Goal: Information Seeking & Learning: Learn about a topic

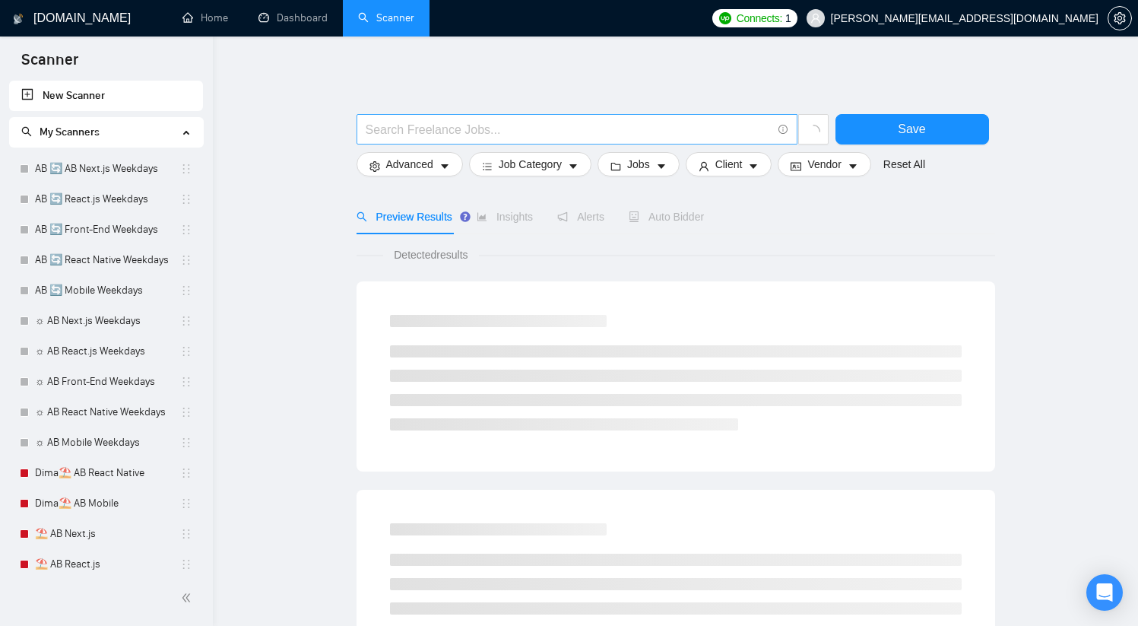
click at [489, 120] on input "text" at bounding box center [569, 129] width 406 height 19
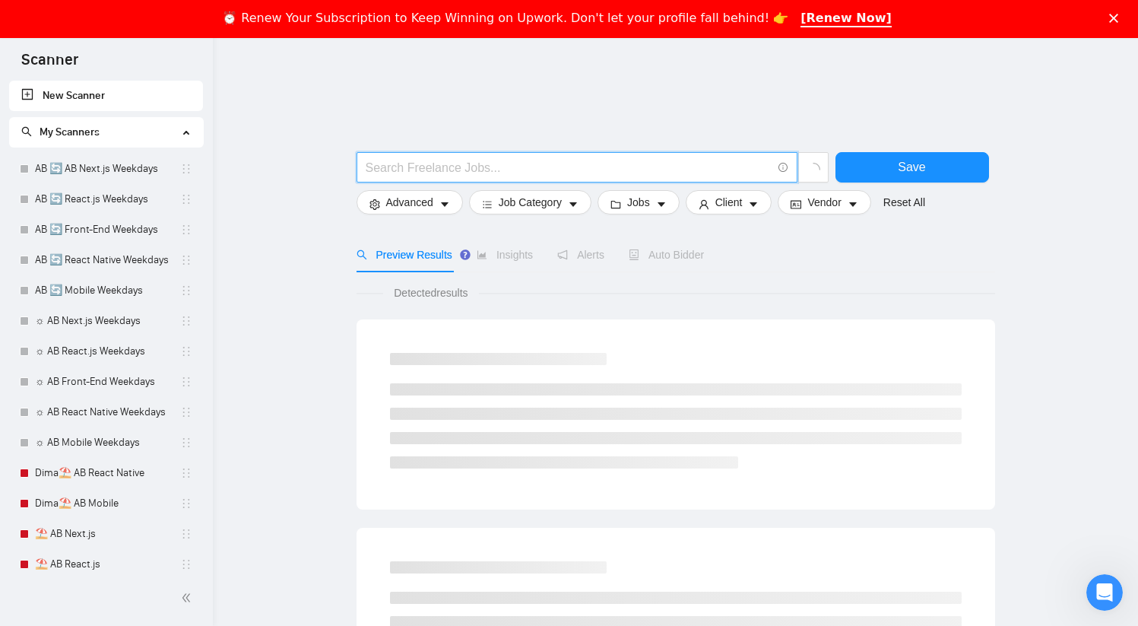
type input "@"
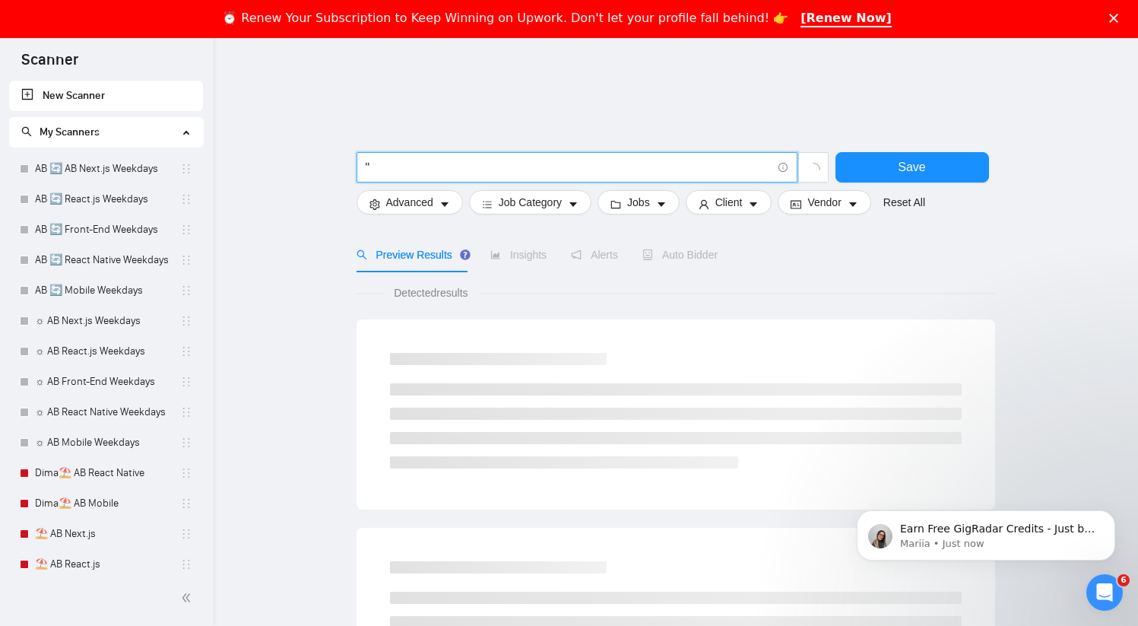
paste input "Develop, deploy, and maintain smart contracts (ERC-721, ERC-1155, or other rele…"
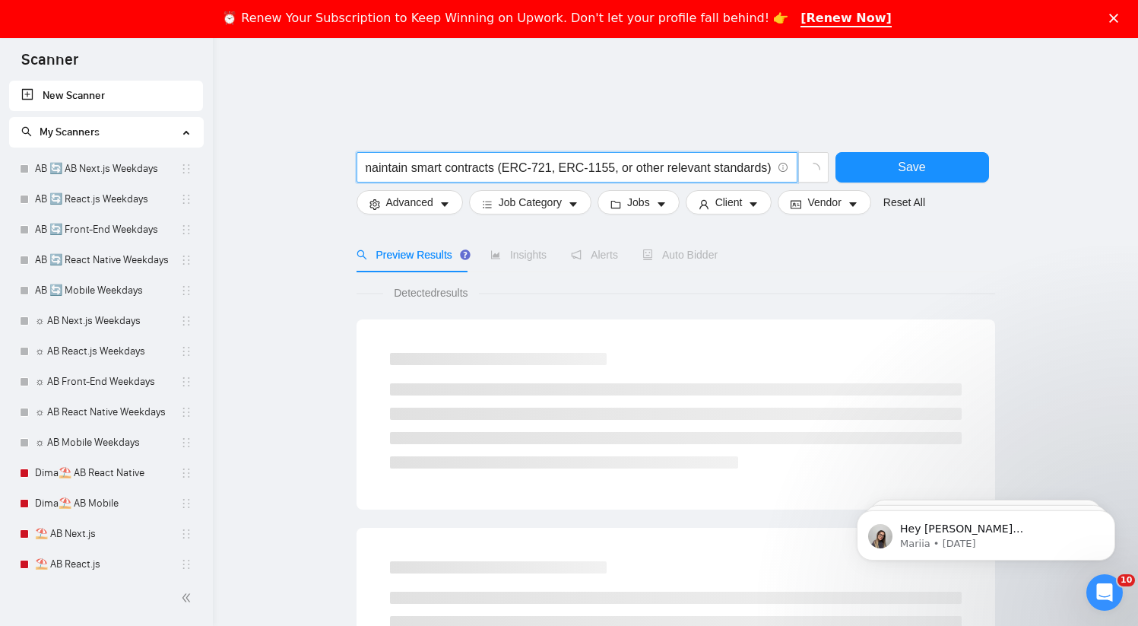
type input ""Develop, deploy, and maintain smart contracts (ERC-721, ERC-1155, or other rel…"
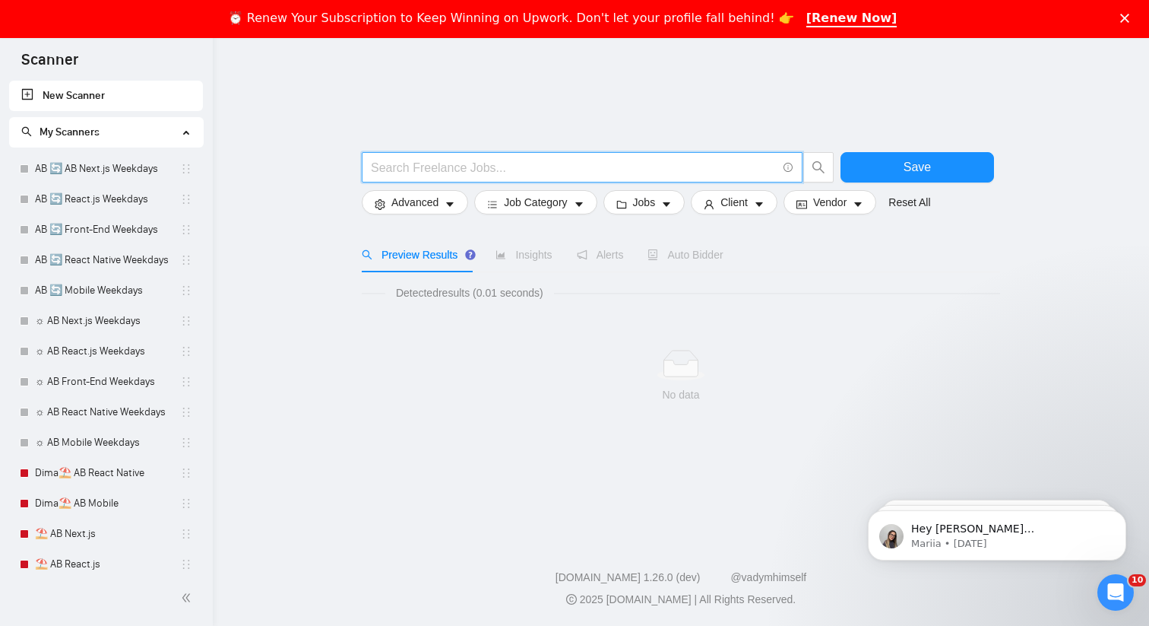
scroll to position [0, 0]
paste input "Develop, deploy, and maintain smart contracts (ERC-721, ERC-1155, or other rele…"
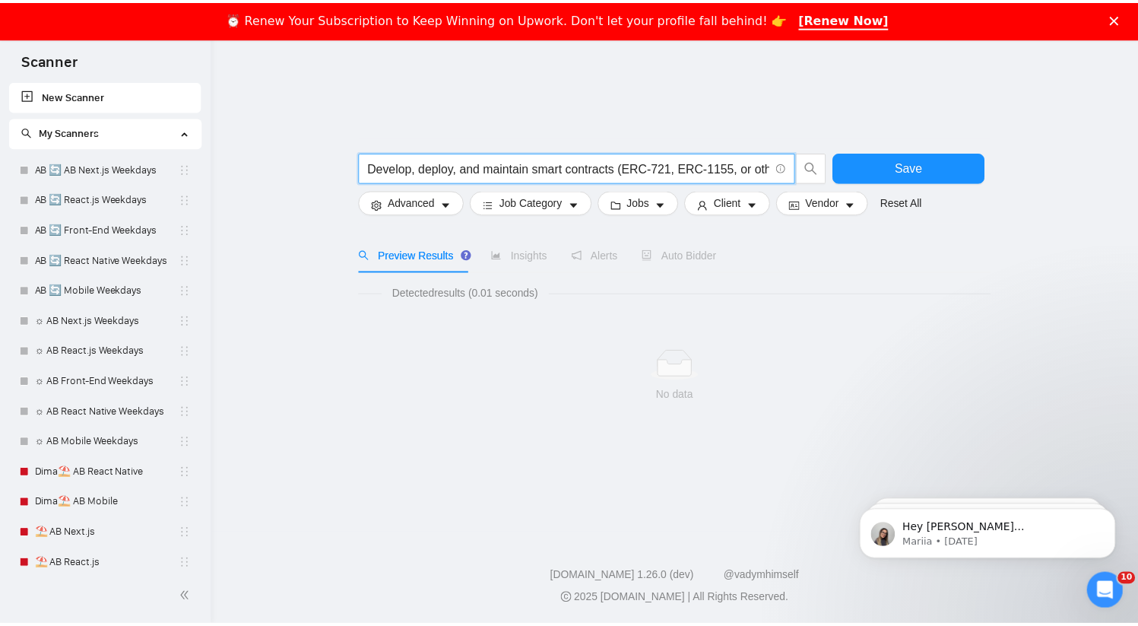
scroll to position [0, 132]
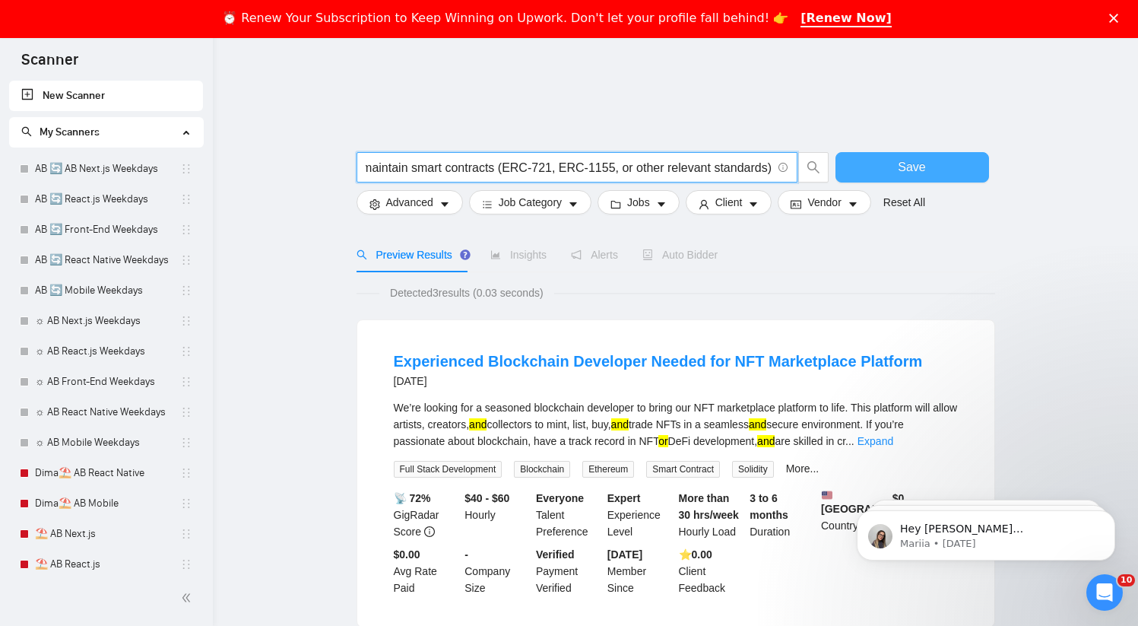
drag, startPoint x: 489, startPoint y: 172, endPoint x: 905, endPoint y: 179, distance: 415.8
click at [904, 181] on div "Develop, deploy, and maintain smart contracts (ERC-721, ERC-1155, or other rele…" at bounding box center [672, 171] width 638 height 38
type input "Develop, deploy, and maintain smart contracts"
paste input "Develop, deploy, and maintain smart contracts (ERC-721, ERC-1155, or other rele…"
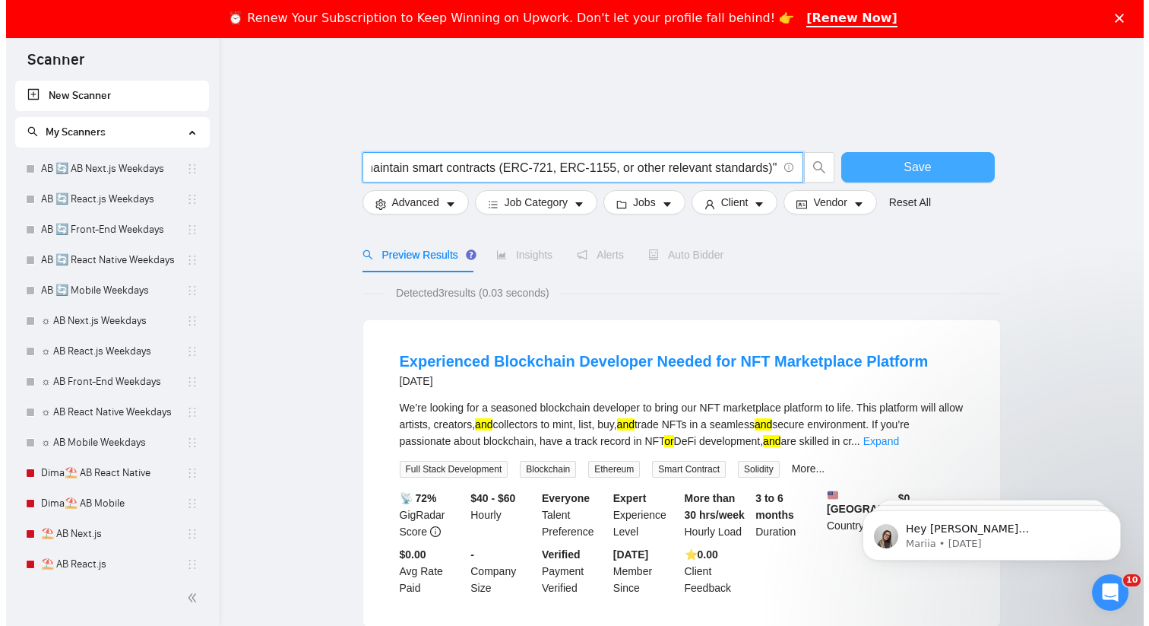
scroll to position [0, 143]
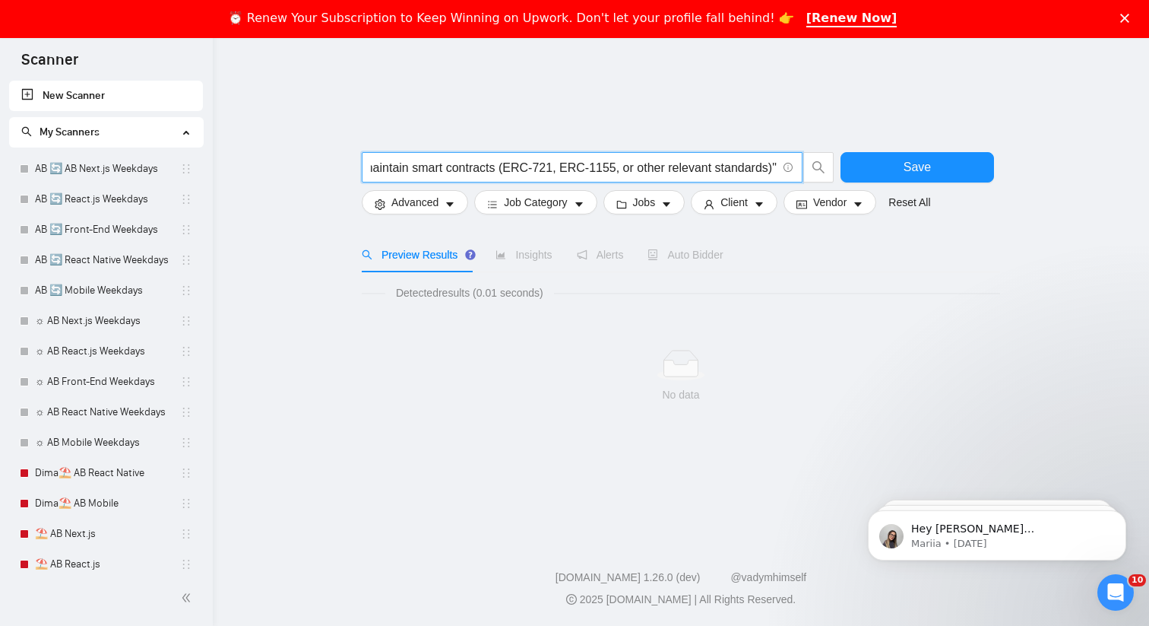
type input ""Develop, deploy, and maintain smart contracts (ERC-721, ERC-1155, or other rel…"
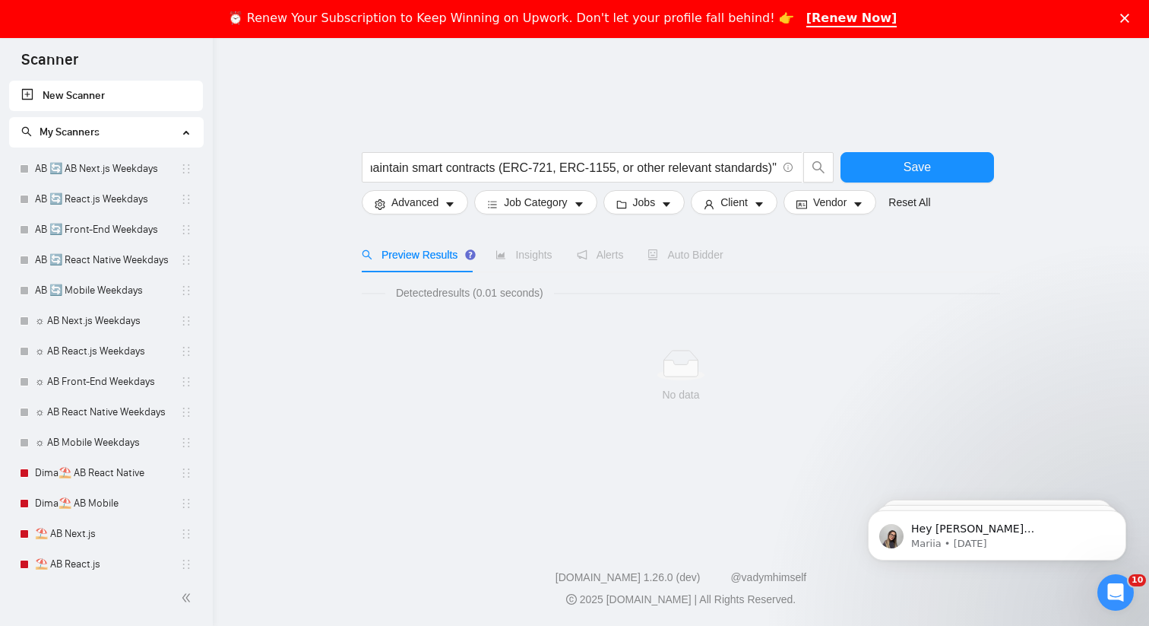
scroll to position [0, 0]
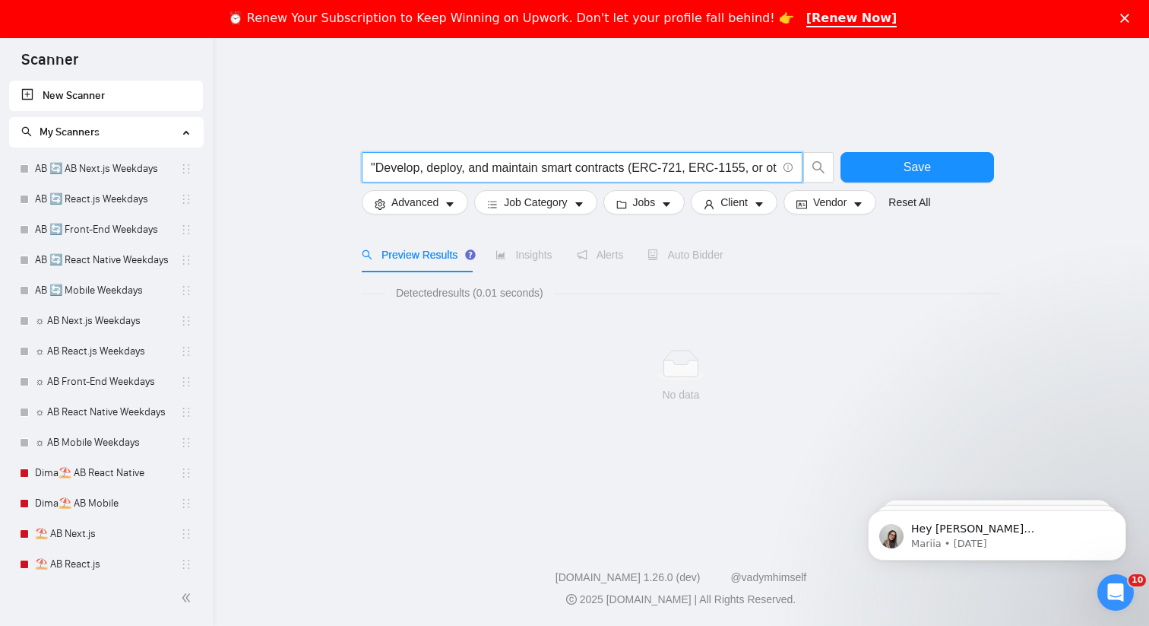
click at [565, 161] on input ""Develop, deploy, and maintain smart contracts (ERC-721, ERC-1155, or other rel…" at bounding box center [574, 167] width 406 height 19
paste input "Integrate blockchain with front-end using Web3.js, Ethers.js, or similar tools"
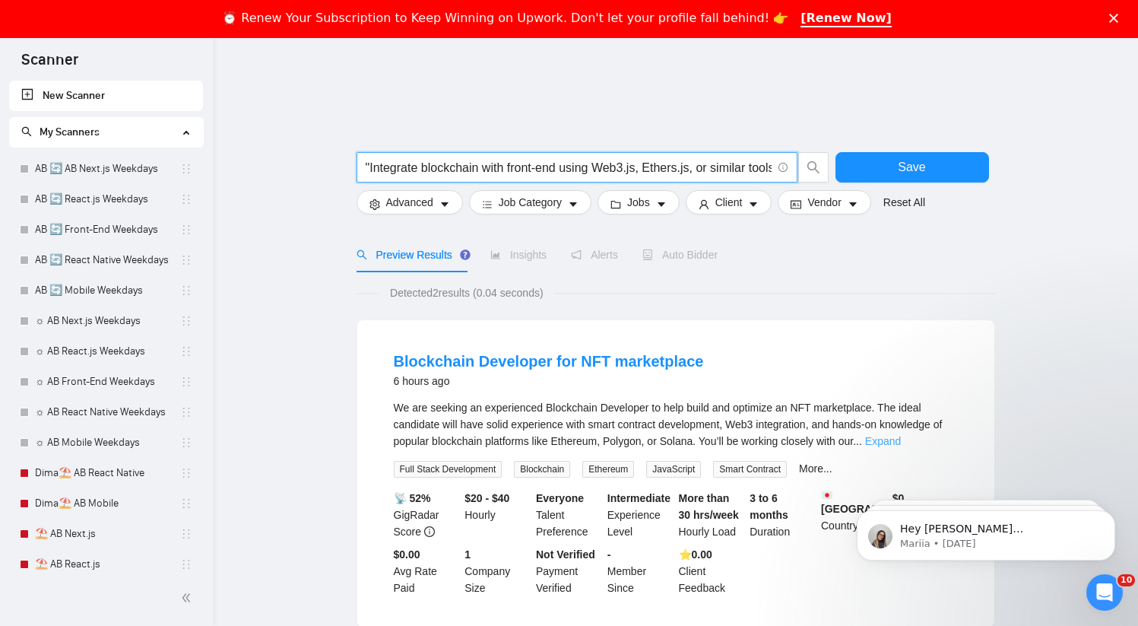
click at [901, 445] on link "Expand" at bounding box center [883, 441] width 36 height 12
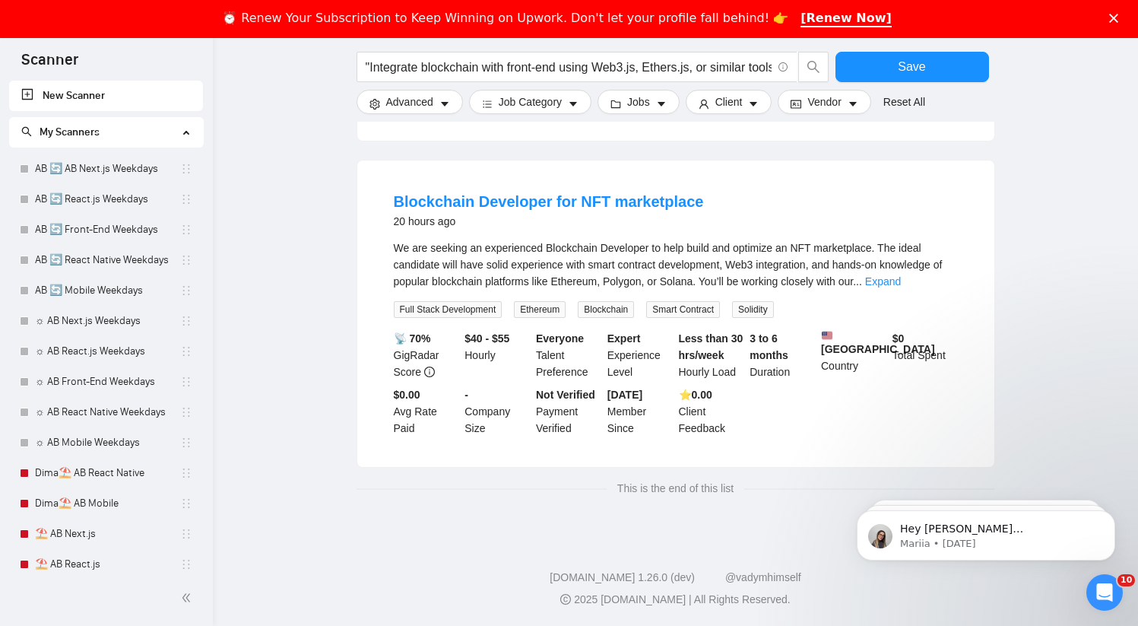
scroll to position [632, 0]
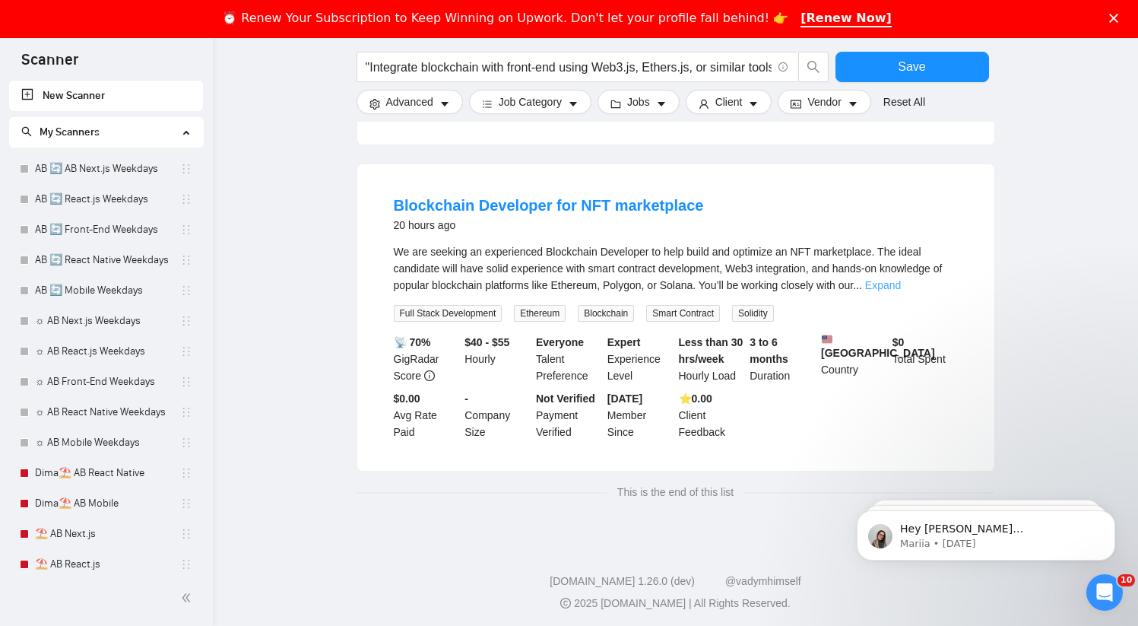
click at [901, 291] on link "Expand" at bounding box center [883, 285] width 36 height 12
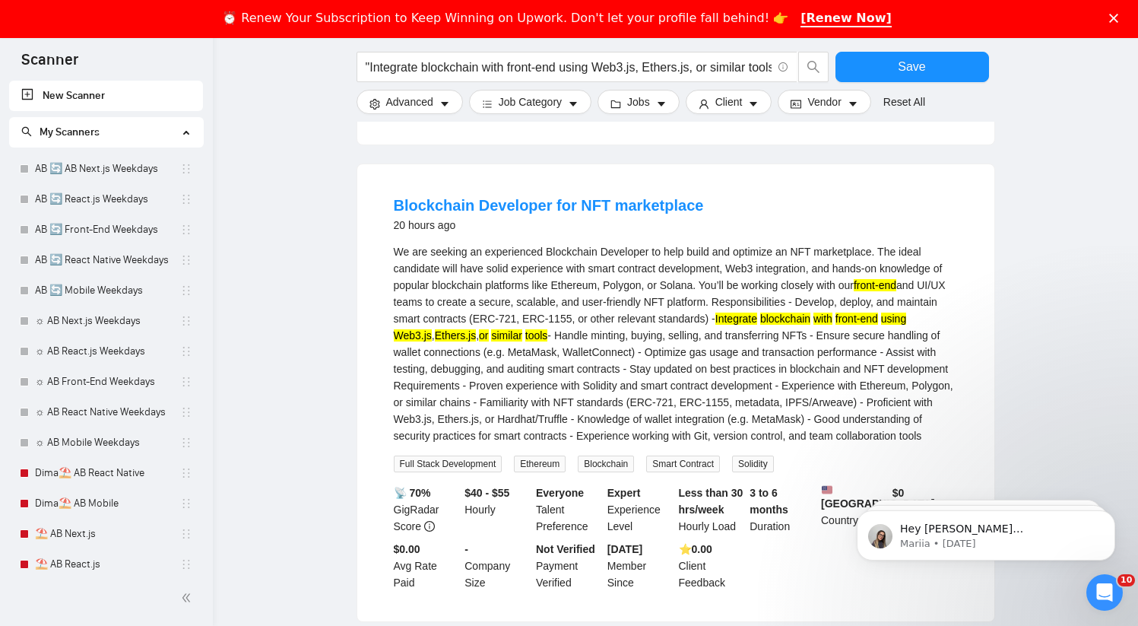
scroll to position [649, 0]
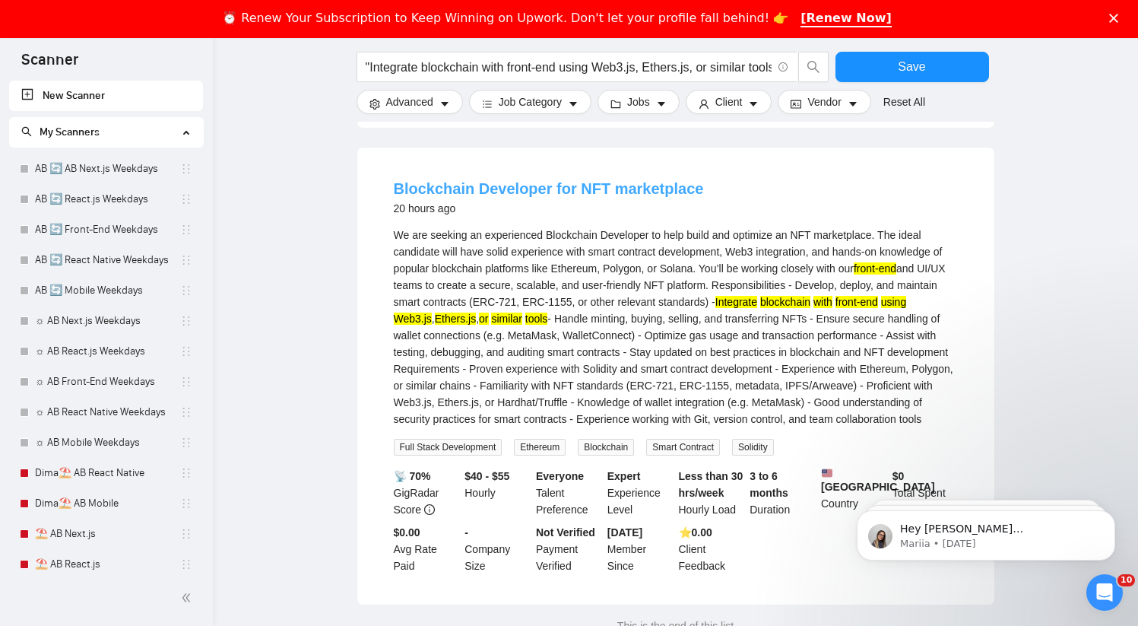
click at [533, 197] on link "Blockchain Developer for NFT marketplace" at bounding box center [549, 188] width 310 height 17
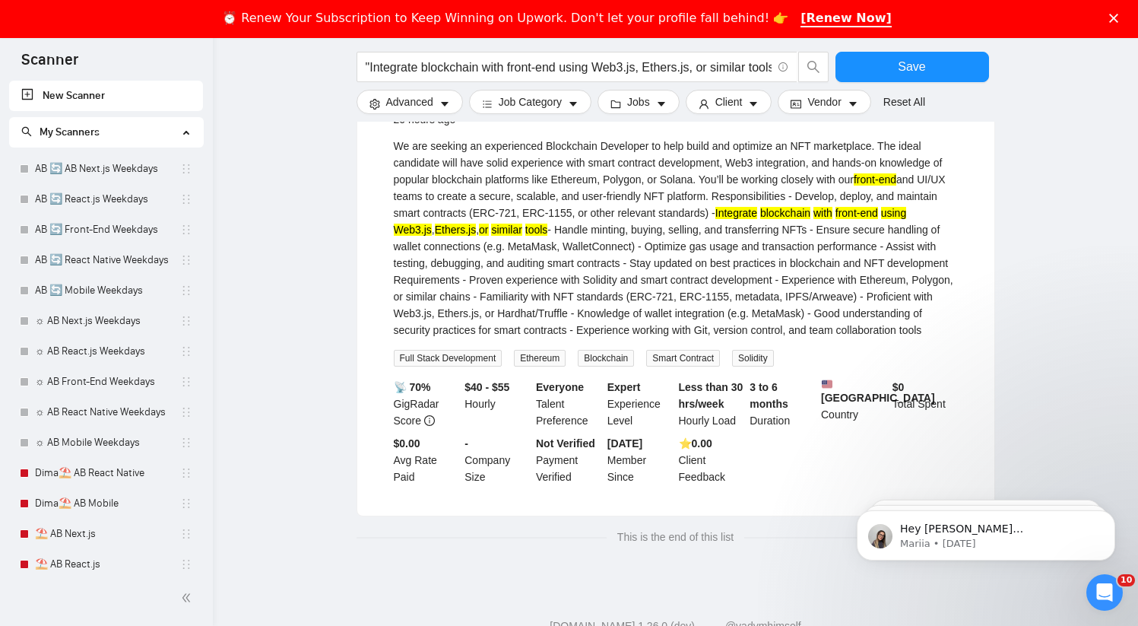
scroll to position [732, 0]
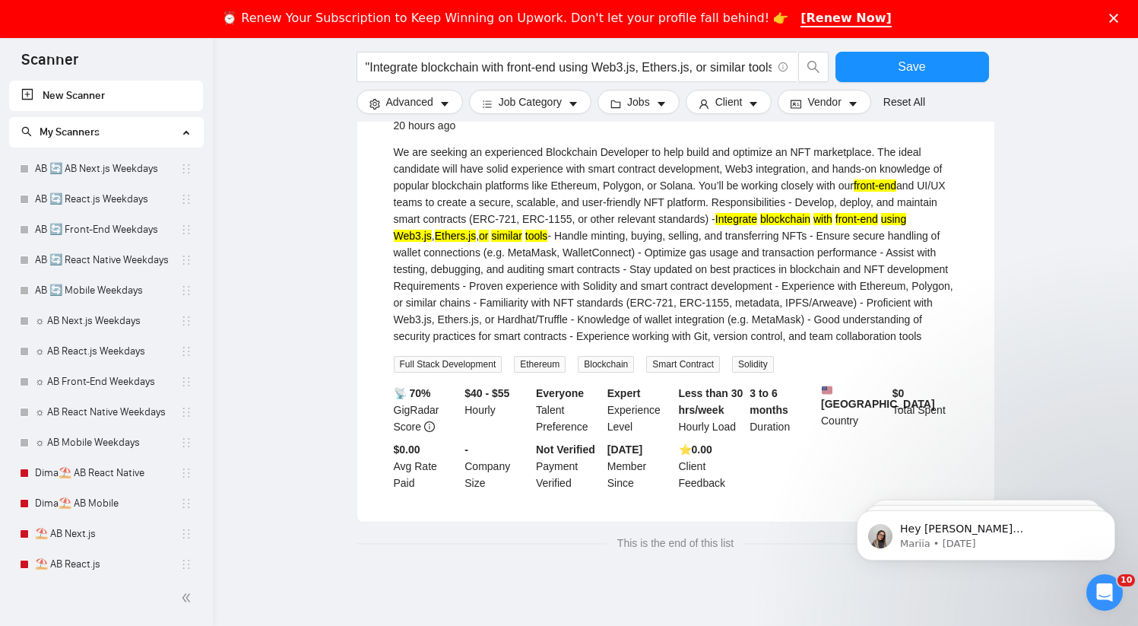
click at [768, 318] on div "We are seeking an experienced Blockchain Developer to help build and optimize a…" at bounding box center [676, 244] width 564 height 201
drag, startPoint x: 768, startPoint y: 318, endPoint x: 849, endPoint y: 318, distance: 81.3
click at [849, 318] on div "We are seeking an experienced Blockchain Developer to help build and optimize a…" at bounding box center [676, 244] width 564 height 201
copy div "ERC-721, ERC-1155"
click at [619, 64] on input ""Integrate blockchain with front-end using Web3.js, Ethers.js, or similar tools"" at bounding box center [569, 67] width 406 height 19
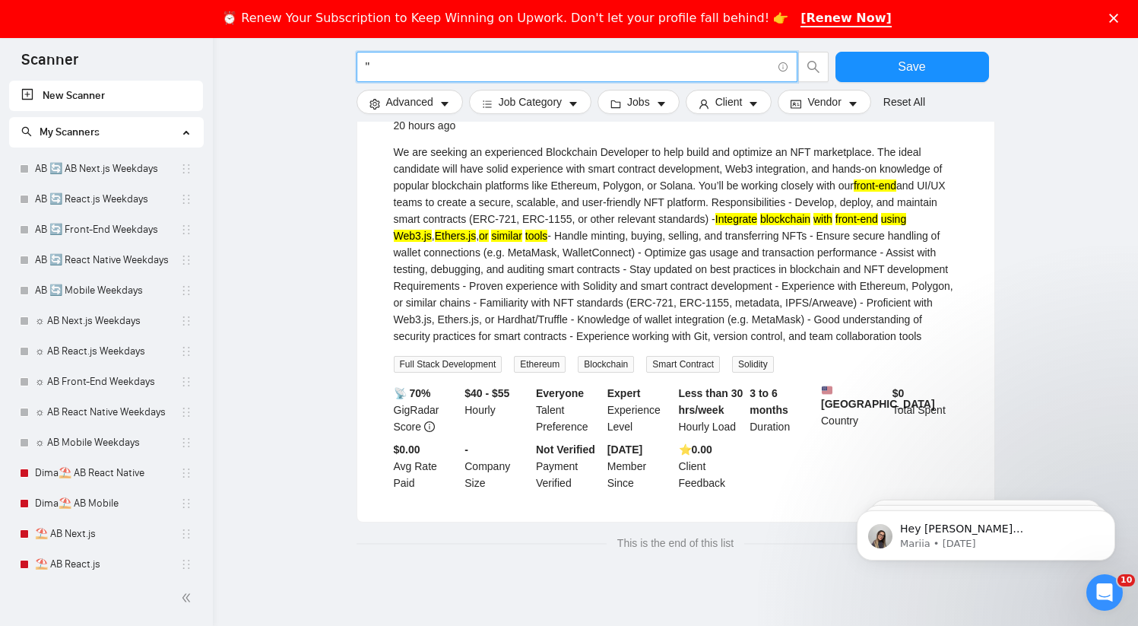
paste input "ERC-721, ERC-1155"
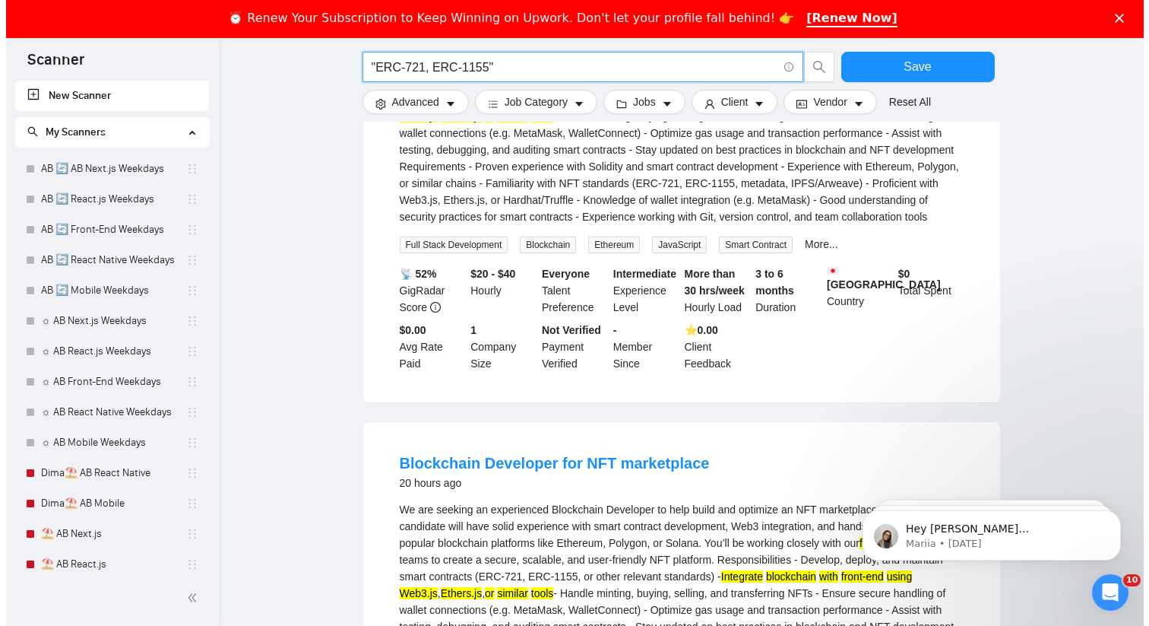
scroll to position [0, 0]
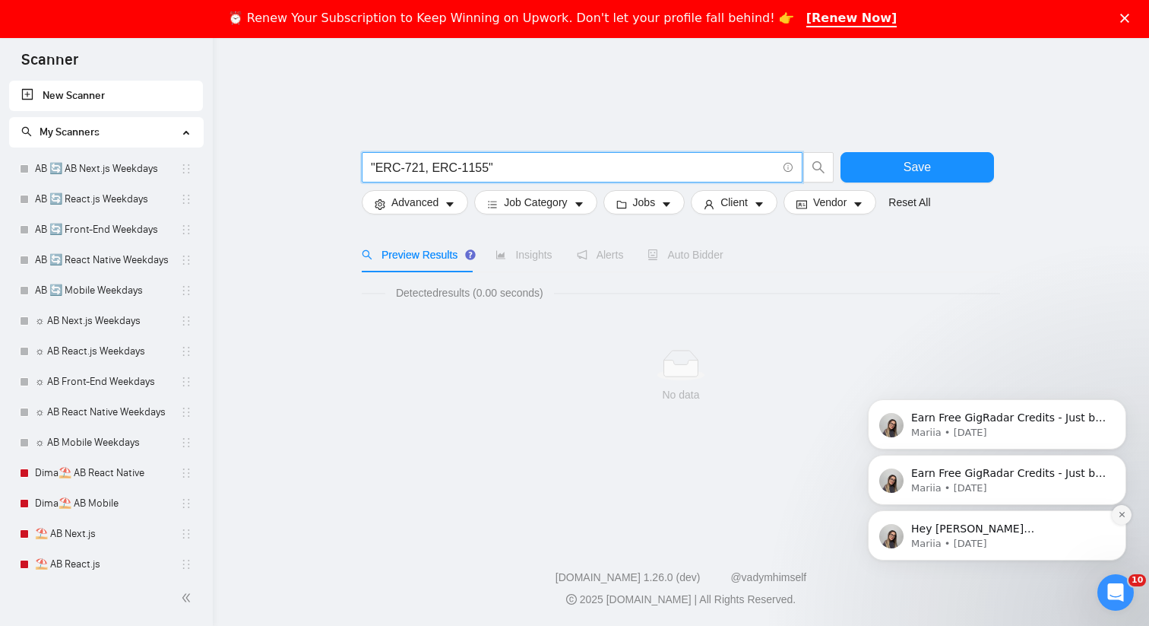
click at [1121, 512] on icon "Dismiss notification" at bounding box center [1122, 514] width 8 height 8
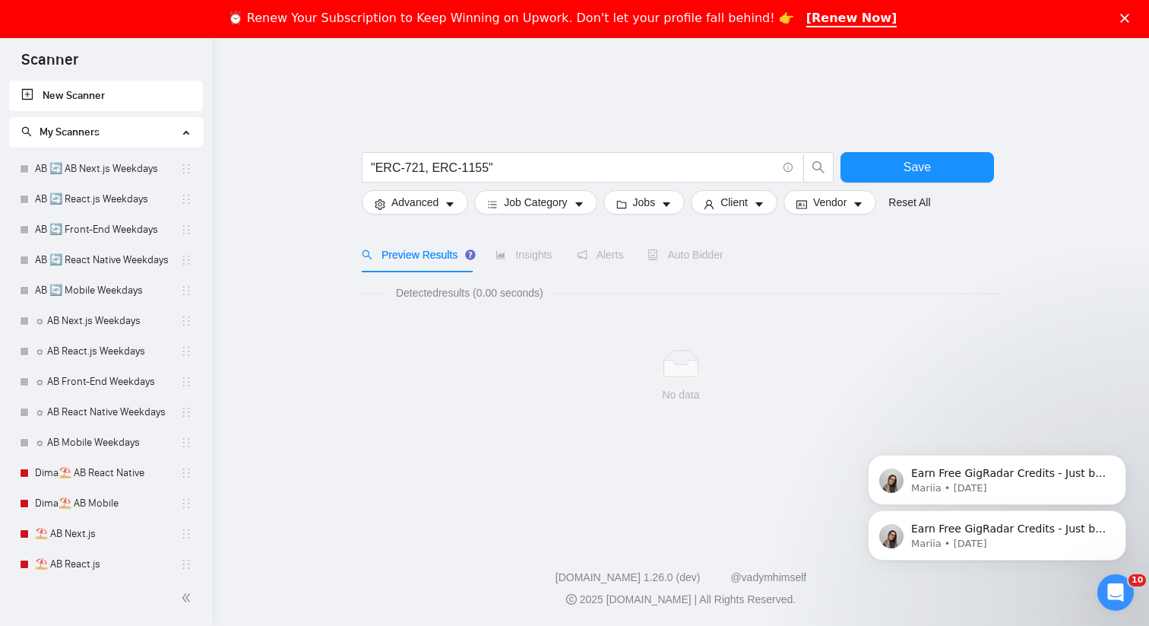
click at [984, 385] on div "Earn Free GigRadar Credits - Just by Sharing Your Story! 💬 Want more credits fo…" at bounding box center [997, 465] width 280 height 190
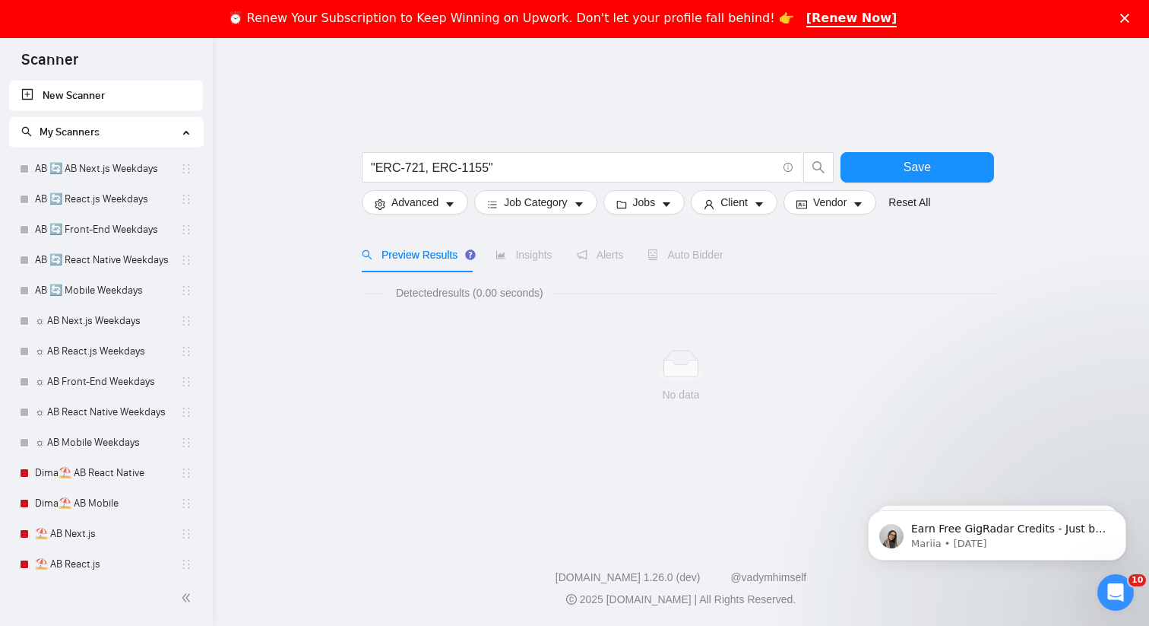
click at [584, 150] on div at bounding box center [681, 144] width 638 height 15
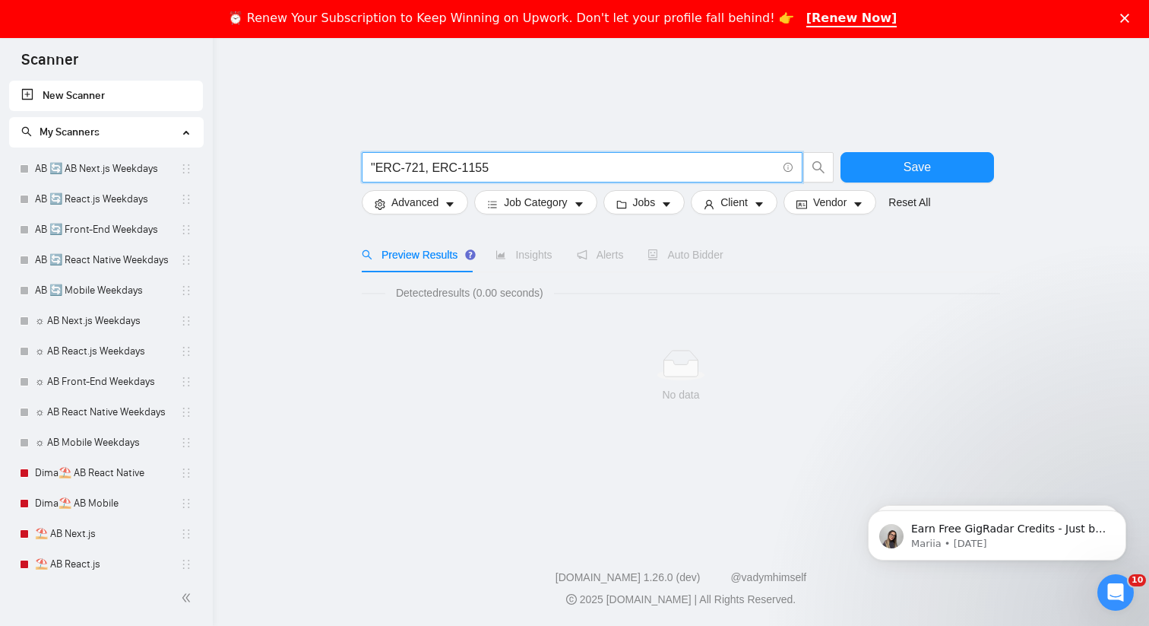
type input ""ERC-721, ERC-1155"
